Goal: Information Seeking & Learning: Learn about a topic

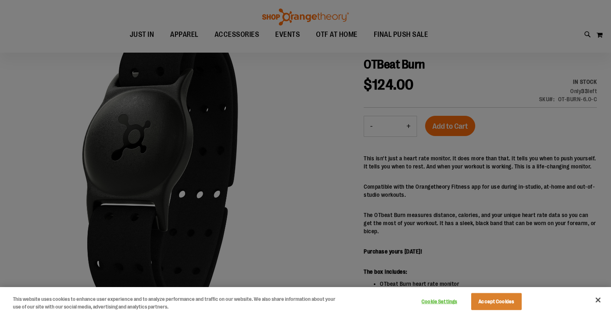
scroll to position [54, 0]
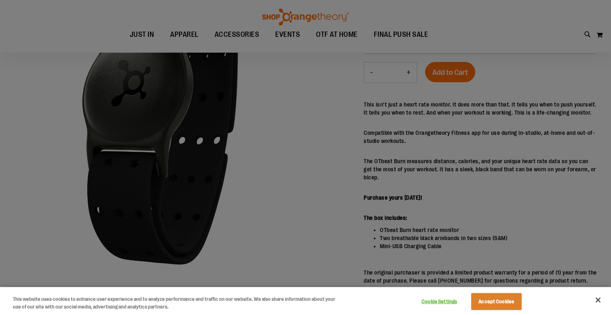
click at [439, 170] on div at bounding box center [305, 157] width 611 height 315
click at [601, 299] on button "Close" at bounding box center [599, 300] width 18 height 18
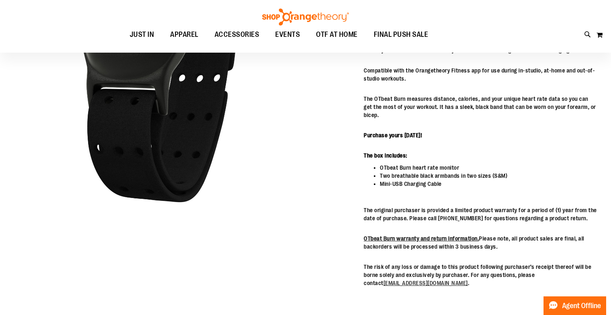
scroll to position [117, 0]
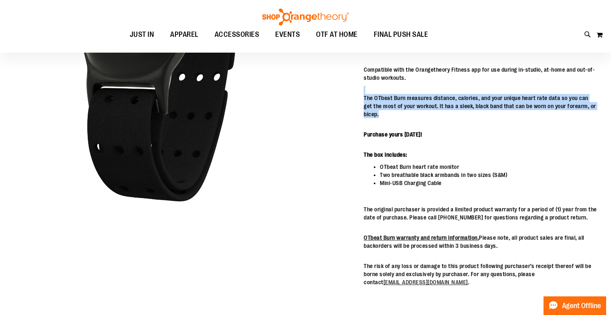
drag, startPoint x: 444, startPoint y: 90, endPoint x: 452, endPoint y: 116, distance: 27.1
click at [452, 116] on div "This isn't just a heart rate monitor. It does more than that. It tells you when…" at bounding box center [480, 161] width 233 height 249
click at [452, 116] on p "The OTbeat Burn measures distance, calories, and your unique heart rate data so…" at bounding box center [480, 106] width 233 height 24
drag, startPoint x: 459, startPoint y: 116, endPoint x: 459, endPoint y: 88, distance: 28.3
click at [459, 88] on div "This isn't just a heart rate monitor. It does more than that. It tells you when…" at bounding box center [480, 161] width 233 height 249
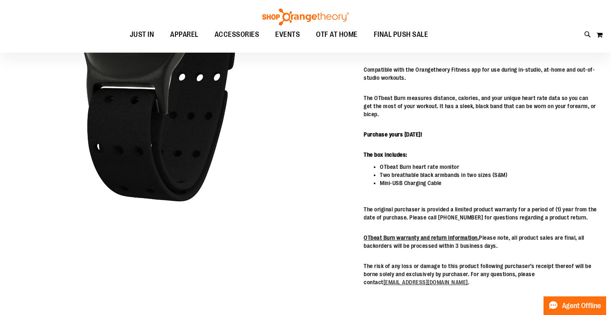
click at [459, 88] on div "This isn't just a heart rate monitor. It does more than that. It tells you when…" at bounding box center [480, 161] width 233 height 249
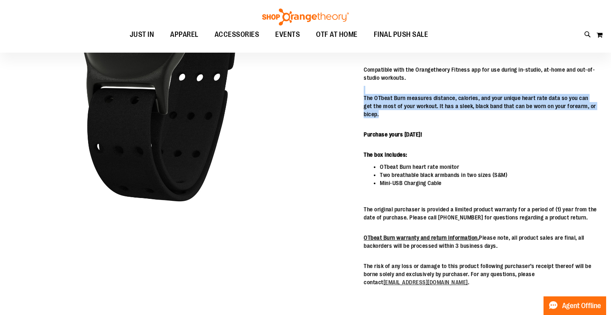
drag, startPoint x: 451, startPoint y: 88, endPoint x: 462, endPoint y: 115, distance: 29.2
click at [462, 115] on div "This isn't just a heart rate monitor. It does more than that. It tells you when…" at bounding box center [480, 161] width 233 height 249
click at [462, 115] on p "The OTbeat Burn measures distance, calories, and your unique heart rate data so…" at bounding box center [480, 106] width 233 height 24
drag, startPoint x: 462, startPoint y: 115, endPoint x: 465, endPoint y: 91, distance: 24.0
click at [465, 91] on div "This isn't just a heart rate monitor. It does more than that. It tells you when…" at bounding box center [480, 161] width 233 height 249
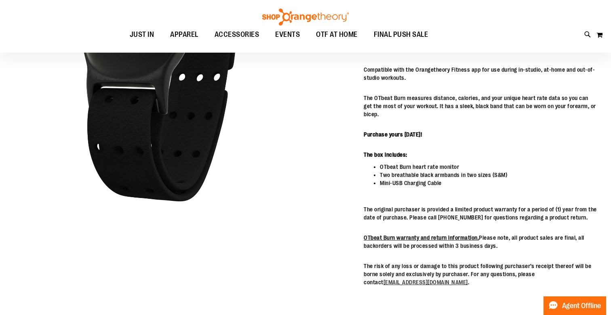
click at [465, 91] on div "This isn't just a heart rate monitor. It does more than that. It tells you when…" at bounding box center [480, 161] width 233 height 249
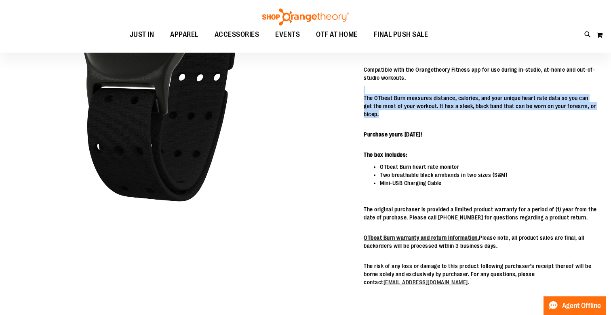
drag, startPoint x: 461, startPoint y: 91, endPoint x: 465, endPoint y: 119, distance: 27.8
click at [465, 119] on div "This isn't just a heart rate monitor. It does more than that. It tells you when…" at bounding box center [480, 161] width 233 height 249
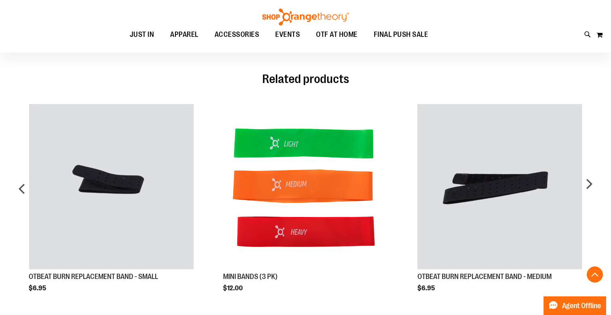
scroll to position [374, 0]
